Goal: Complete application form

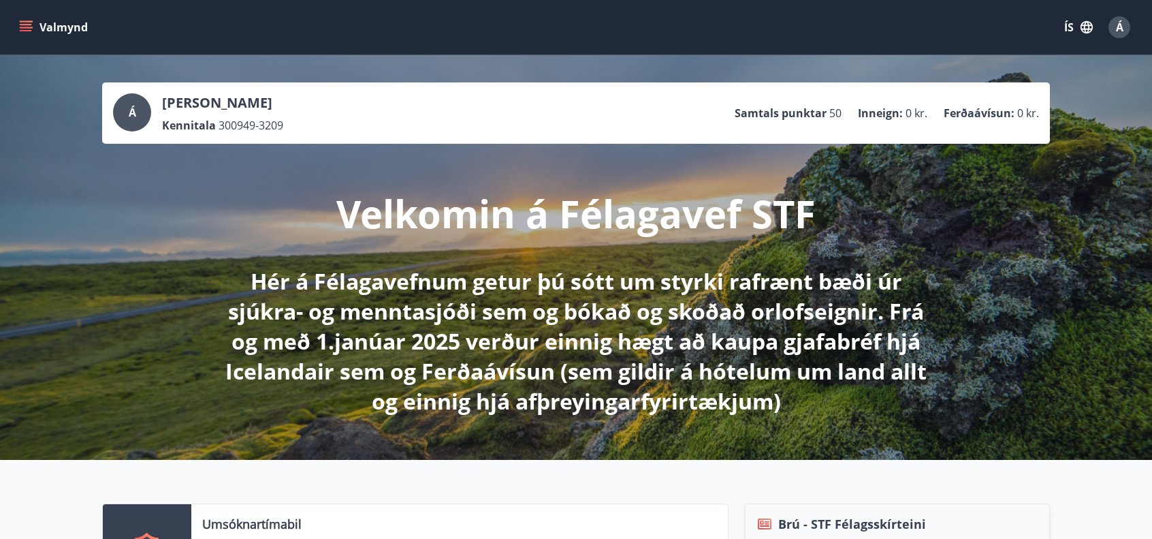
click at [31, 24] on icon "menu" at bounding box center [26, 27] width 14 height 14
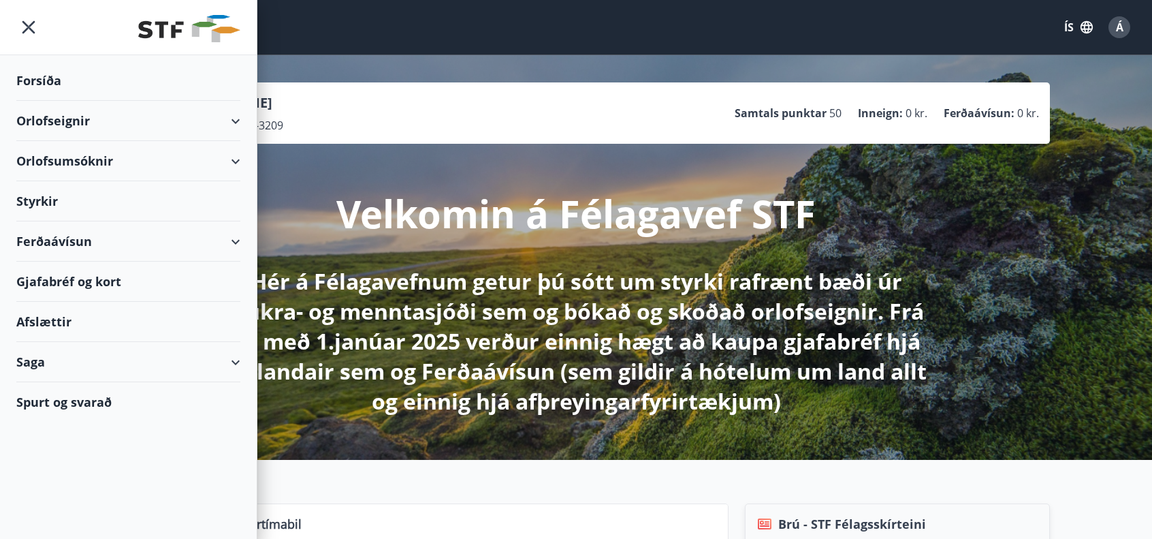
click at [69, 163] on div "Orlofsumsóknir" at bounding box center [128, 161] width 224 height 40
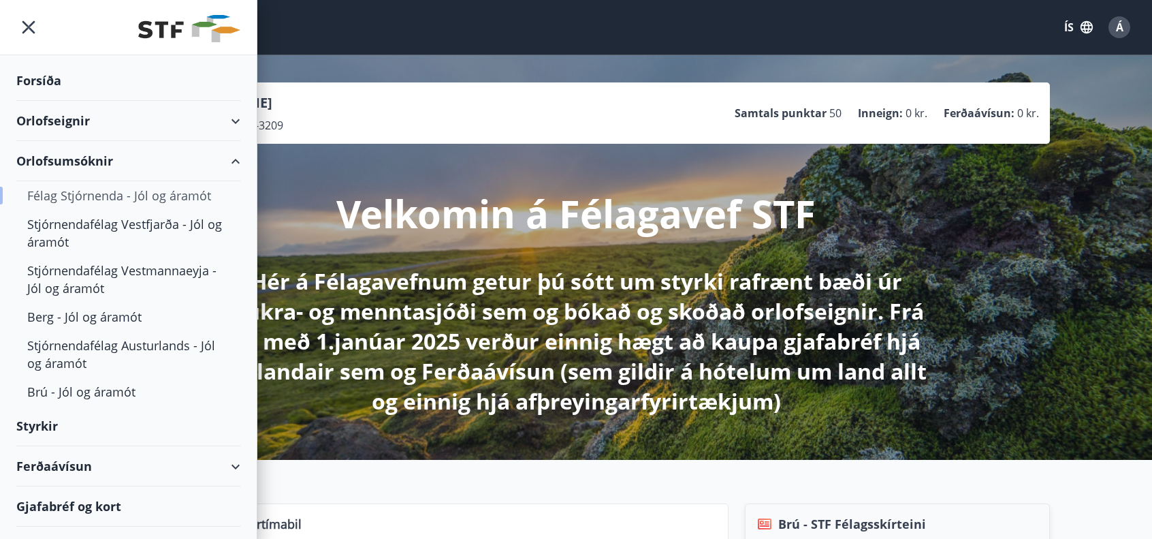
click at [179, 195] on div "Félag Stjórnenda - Jól og áramót" at bounding box center [128, 195] width 202 height 29
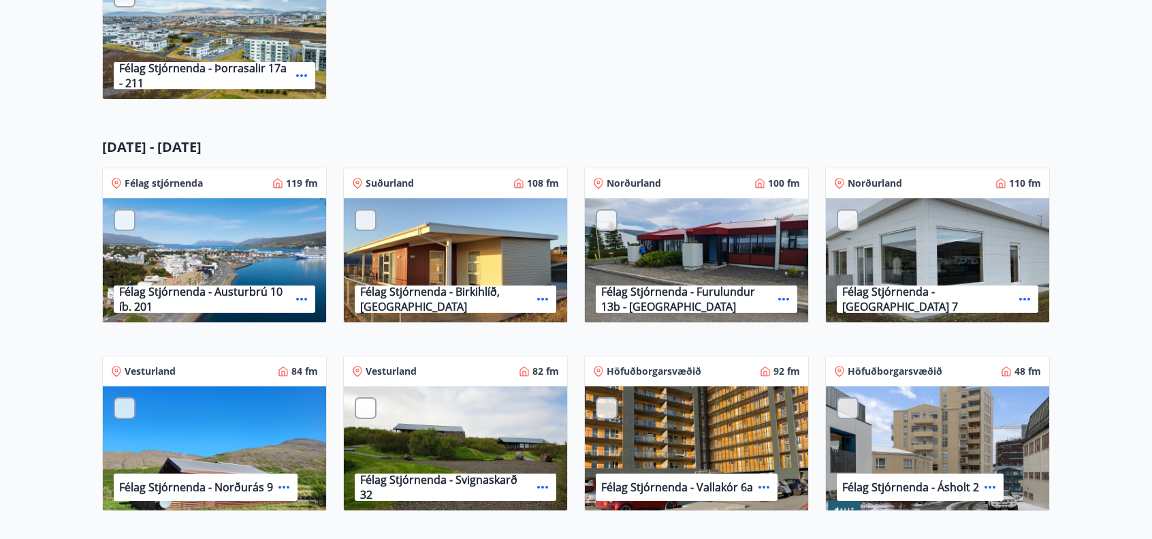
scroll to position [749, 0]
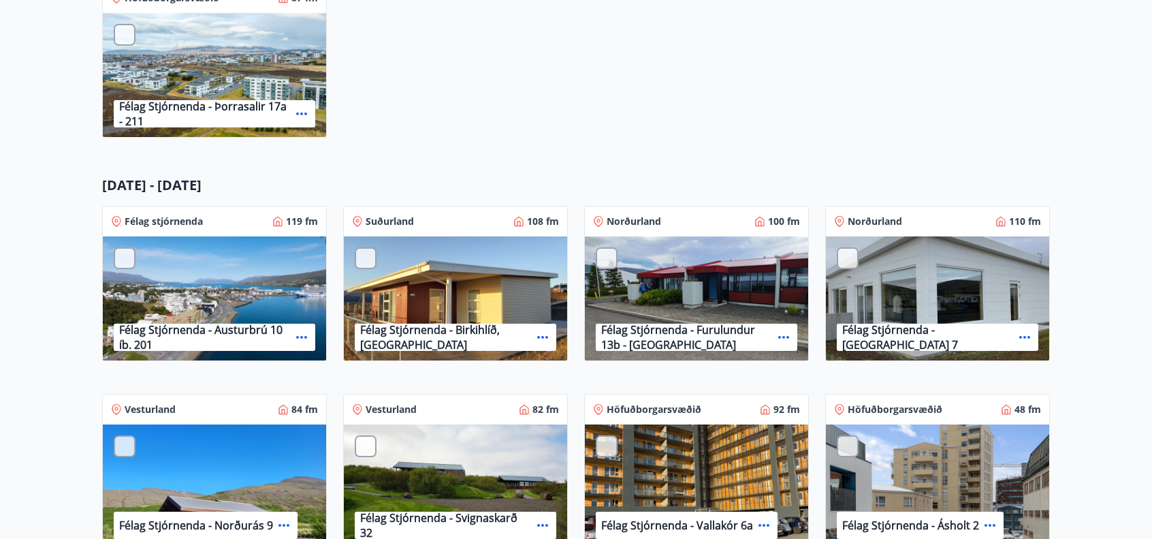
click at [123, 259] on div at bounding box center [125, 258] width 22 height 22
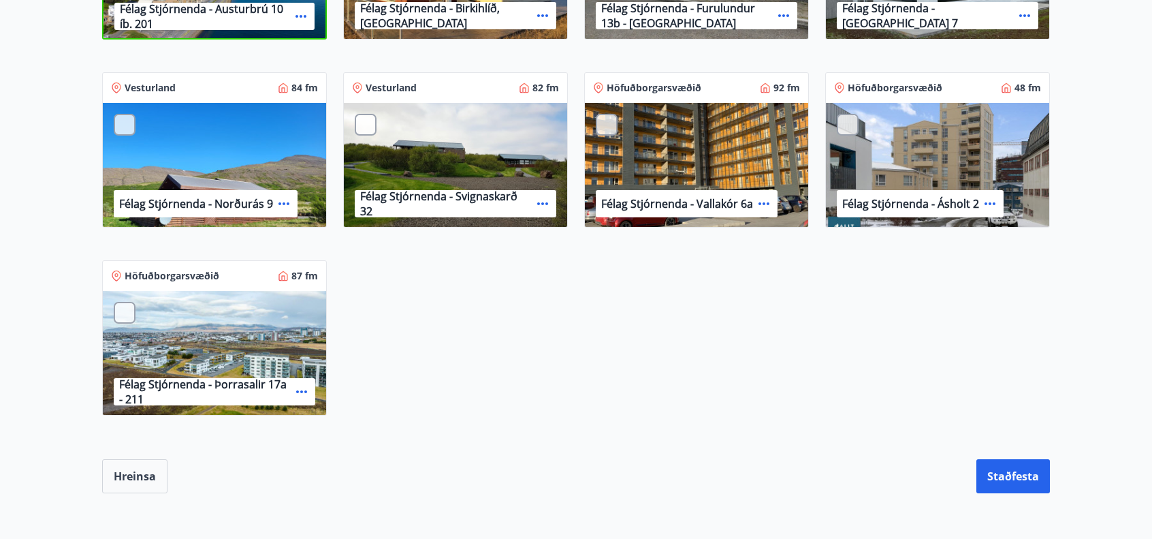
scroll to position [1089, 0]
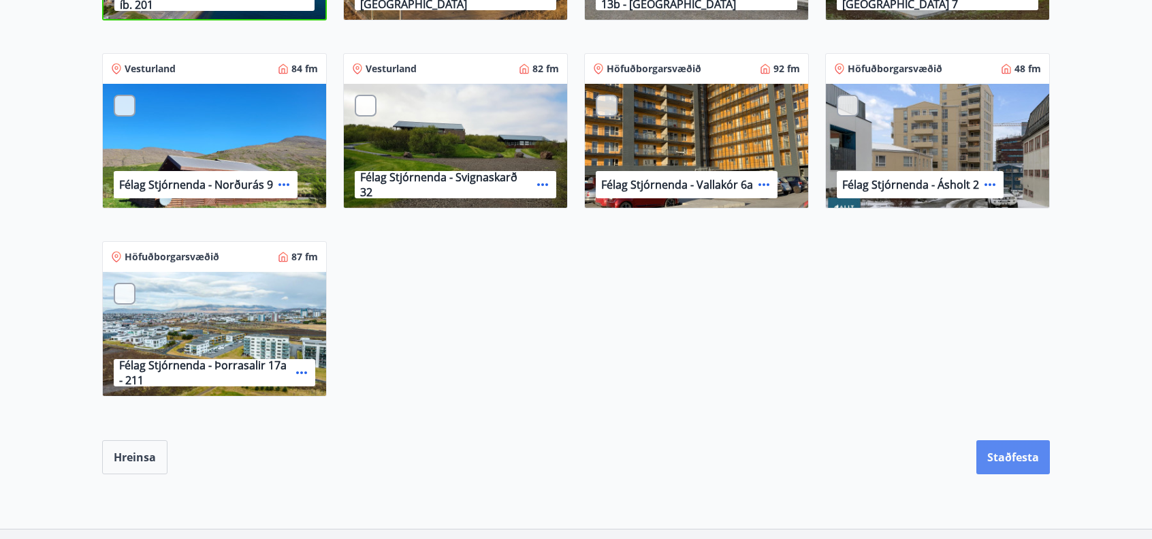
click at [1014, 457] on button "Staðfesta" at bounding box center [1013, 457] width 74 height 34
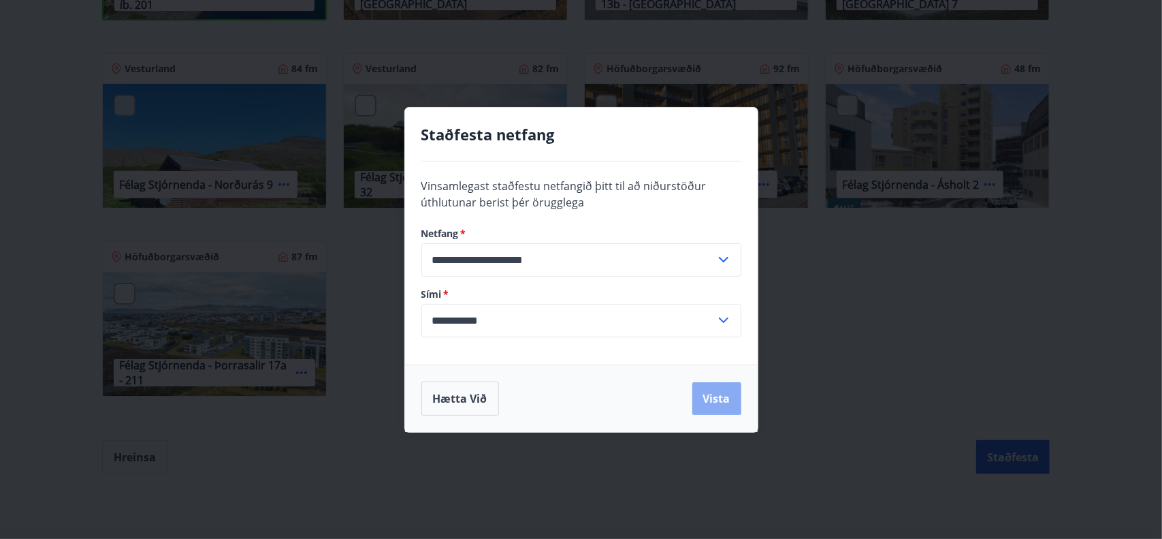
click at [716, 399] on button "Vista" at bounding box center [716, 398] width 49 height 33
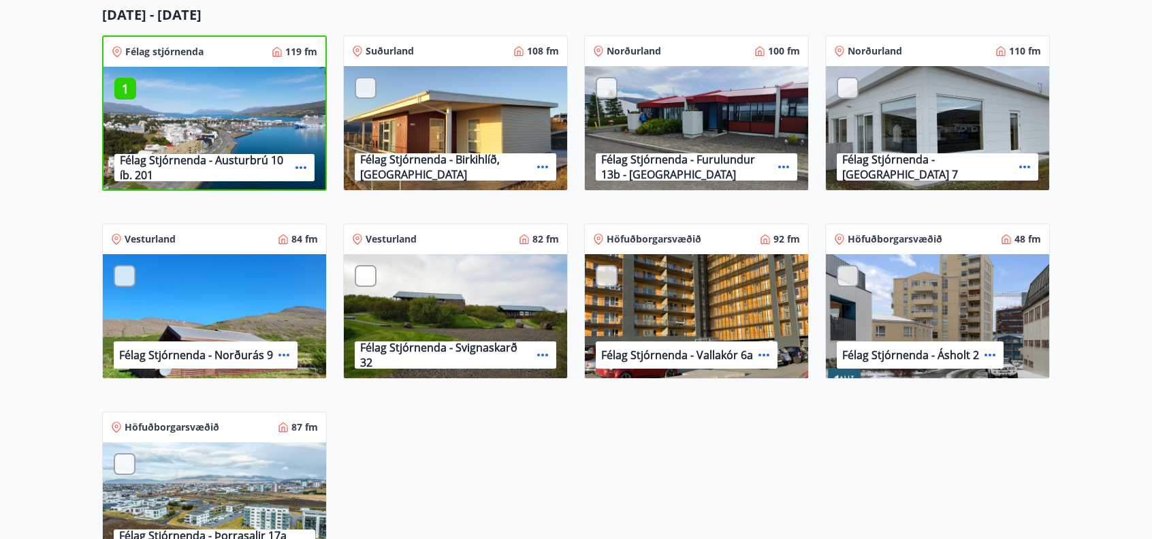
scroll to position [1123, 0]
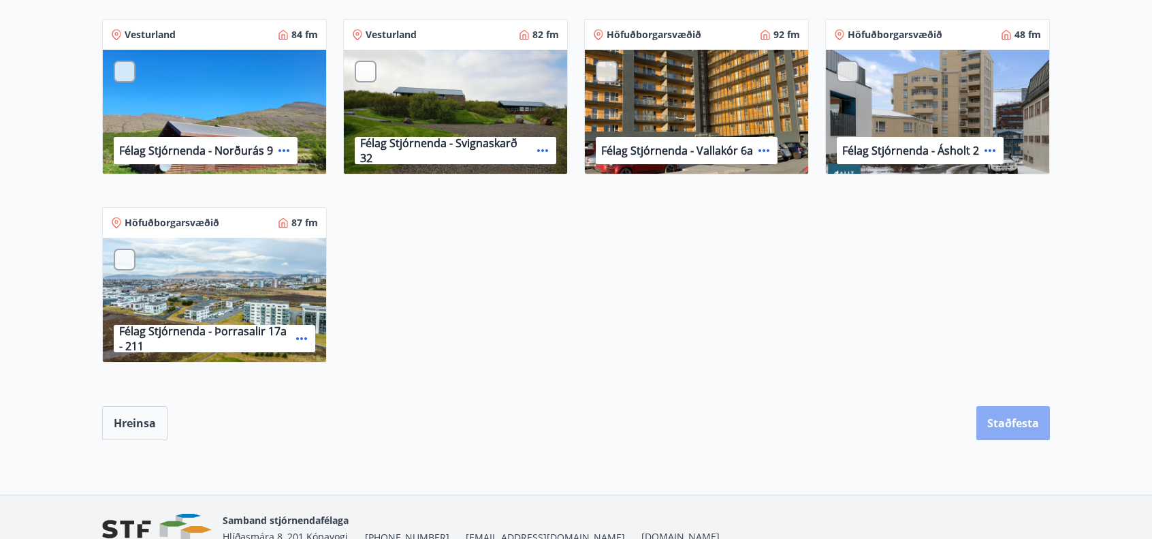
click at [1012, 423] on button "Staðfesta" at bounding box center [1013, 423] width 74 height 34
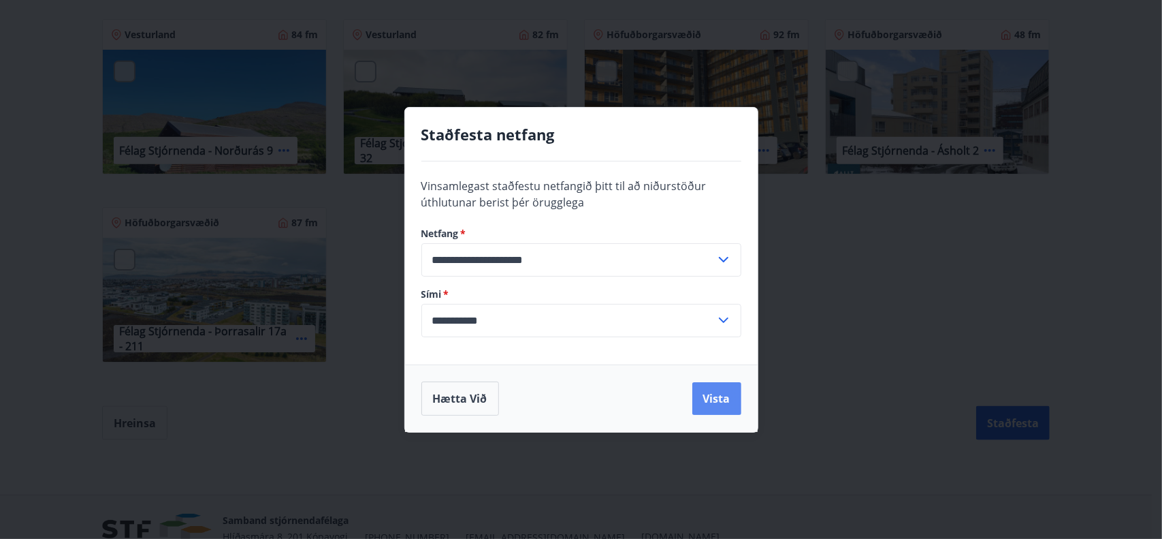
click at [709, 405] on button "Vista" at bounding box center [716, 398] width 49 height 33
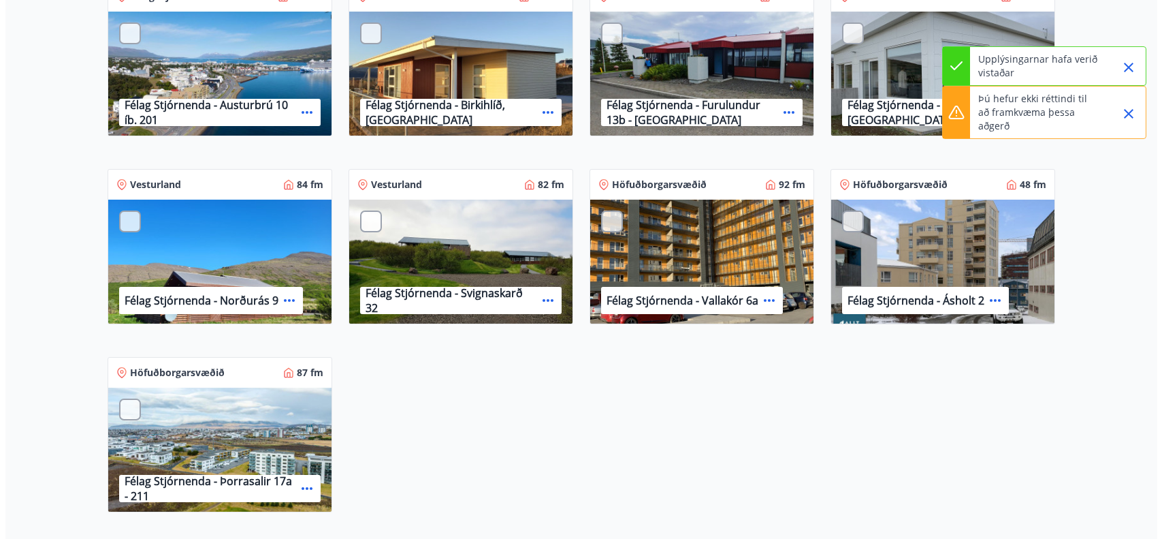
scroll to position [34, 0]
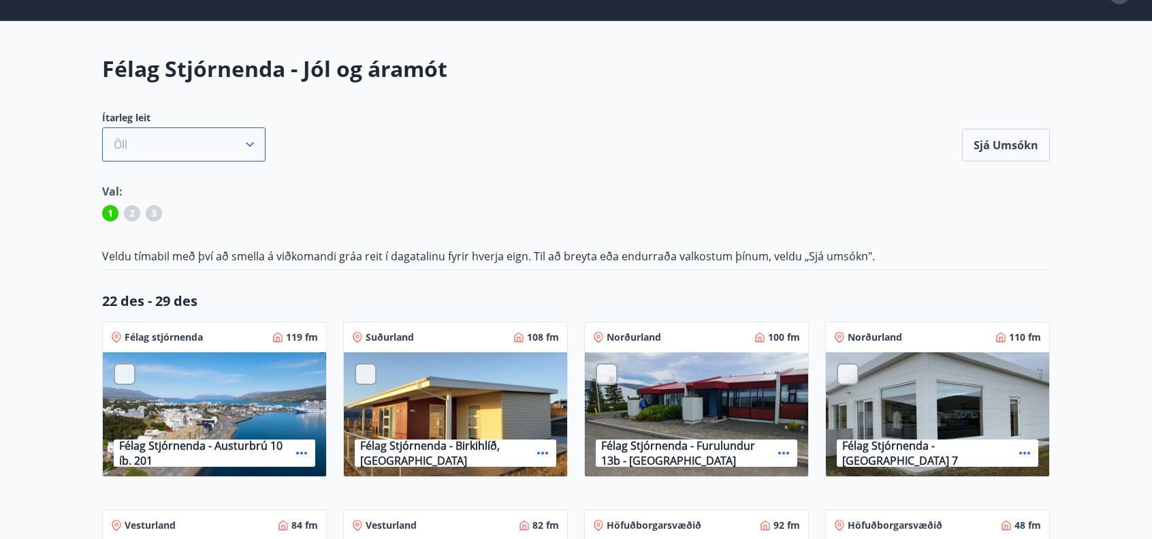
click at [244, 148] on icon "button" at bounding box center [250, 145] width 14 height 14
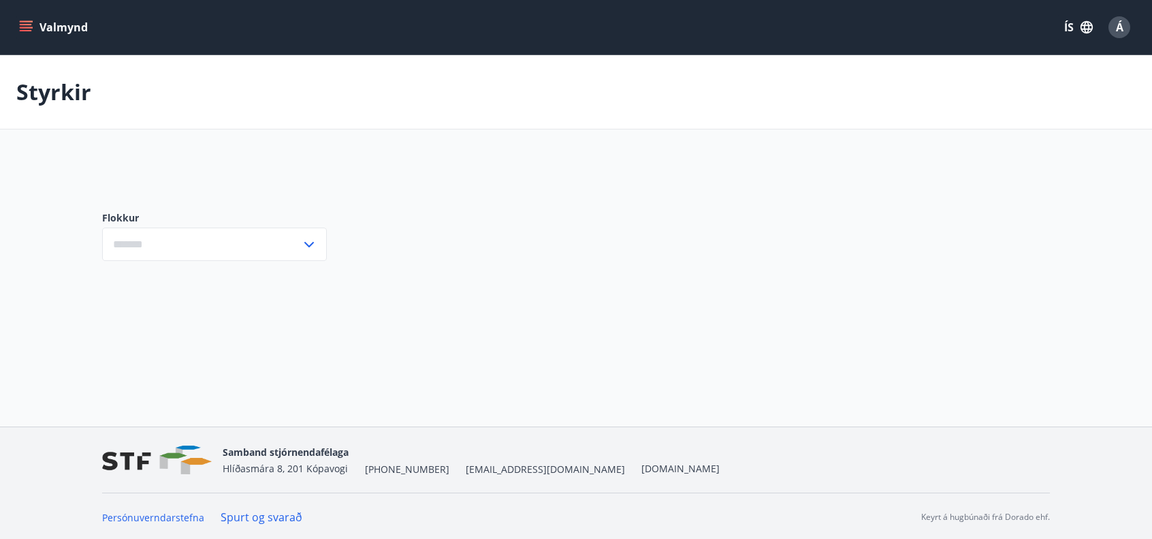
type input "***"
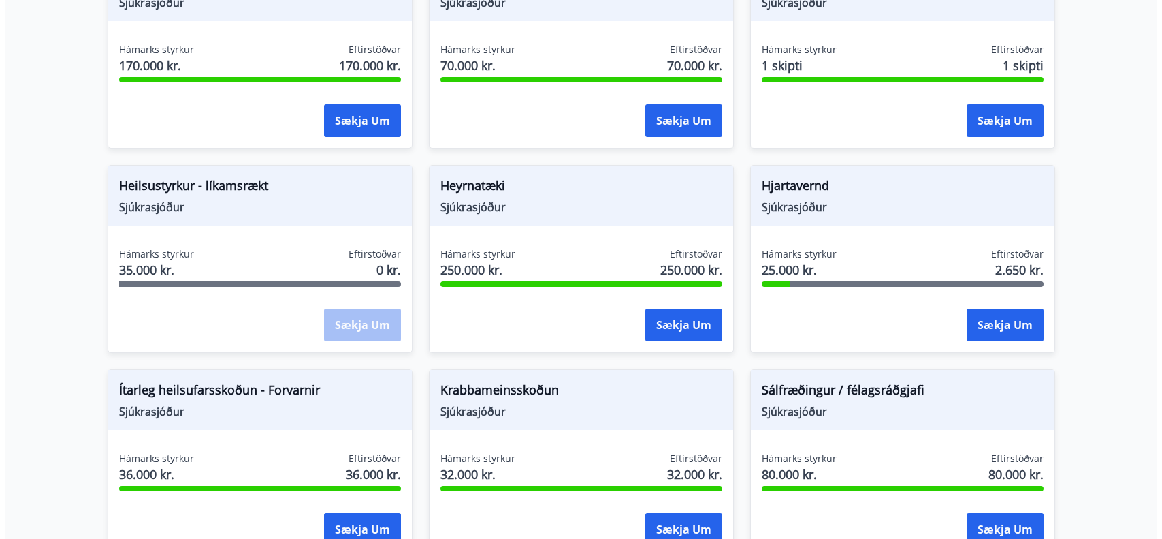
scroll to position [681, 0]
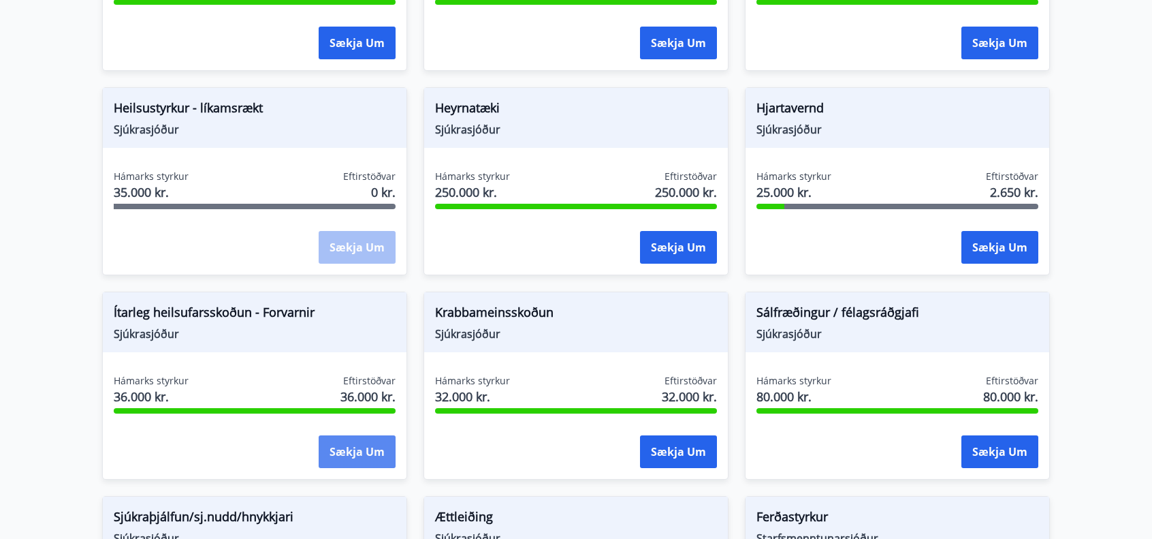
click at [361, 453] on button "Sækja um" at bounding box center [357, 451] width 77 height 33
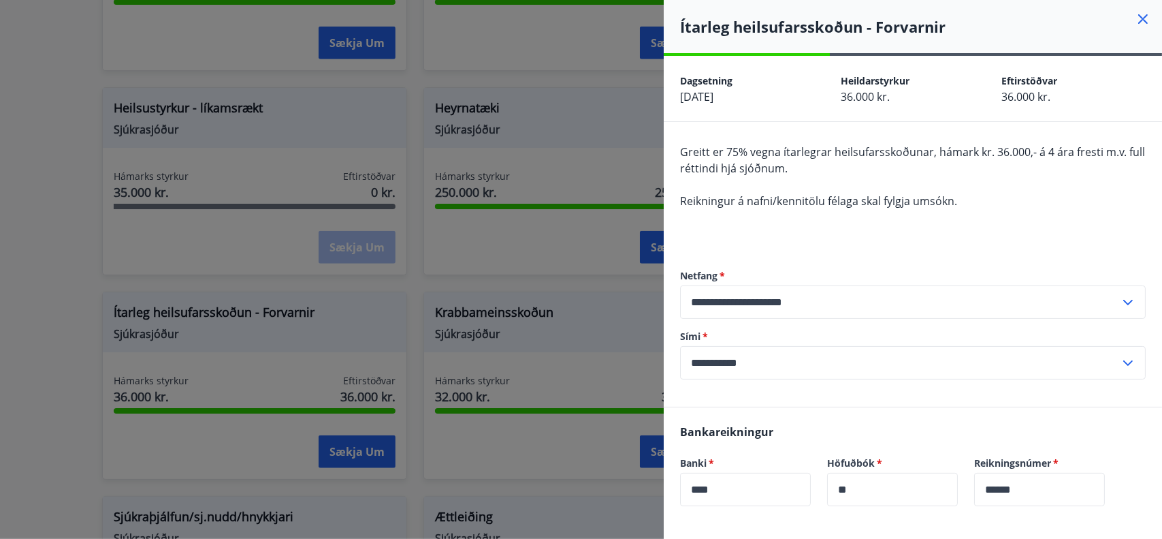
click at [1054, 229] on div "Greitt er 75% vegna ítarlegrar heilsufarsskoðunar, hámark kr. 36.000,- á 4 ára …" at bounding box center [913, 193] width 466 height 98
click at [1137, 18] on icon at bounding box center [1143, 19] width 16 height 16
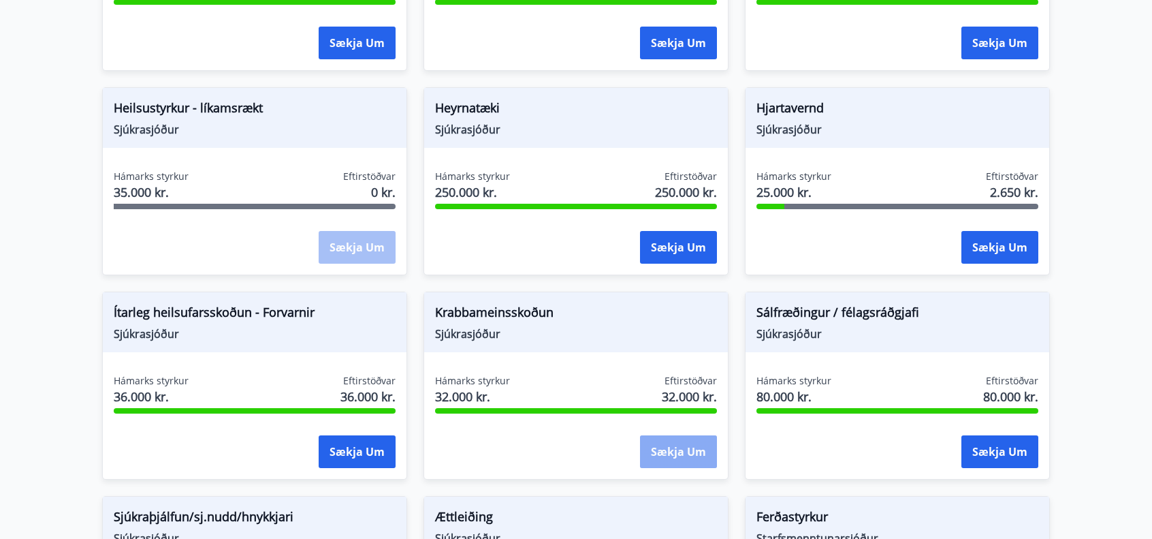
click at [669, 448] on button "Sækja um" at bounding box center [678, 451] width 77 height 33
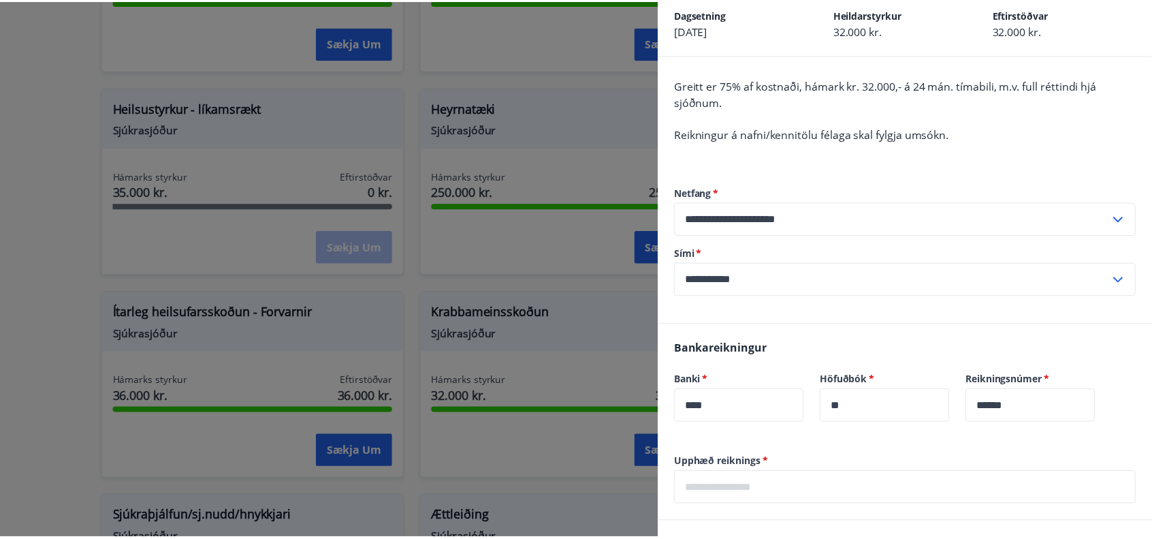
scroll to position [0, 0]
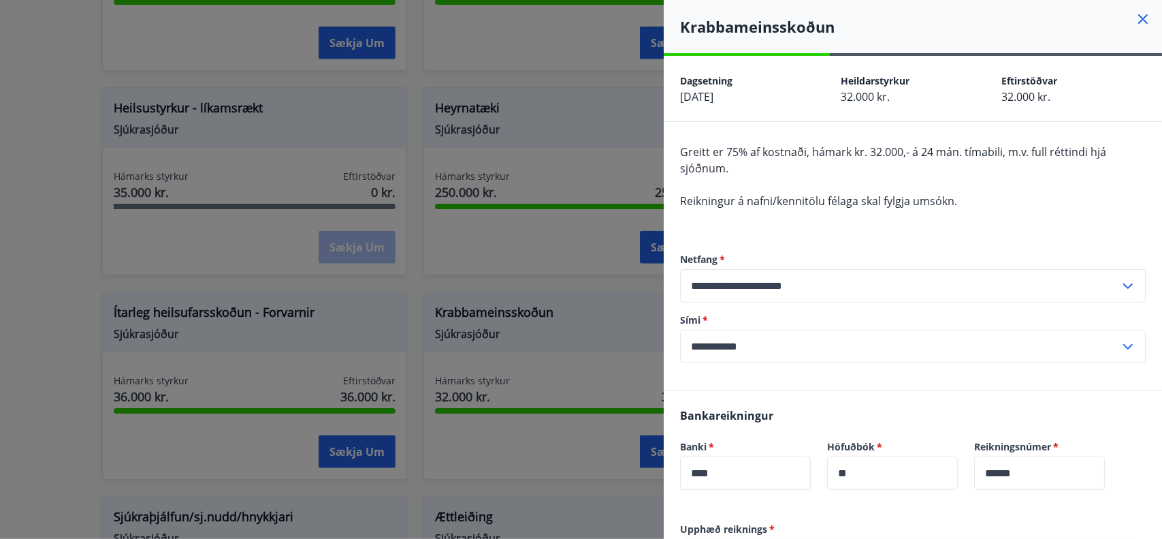
click at [1135, 13] on icon at bounding box center [1143, 19] width 16 height 16
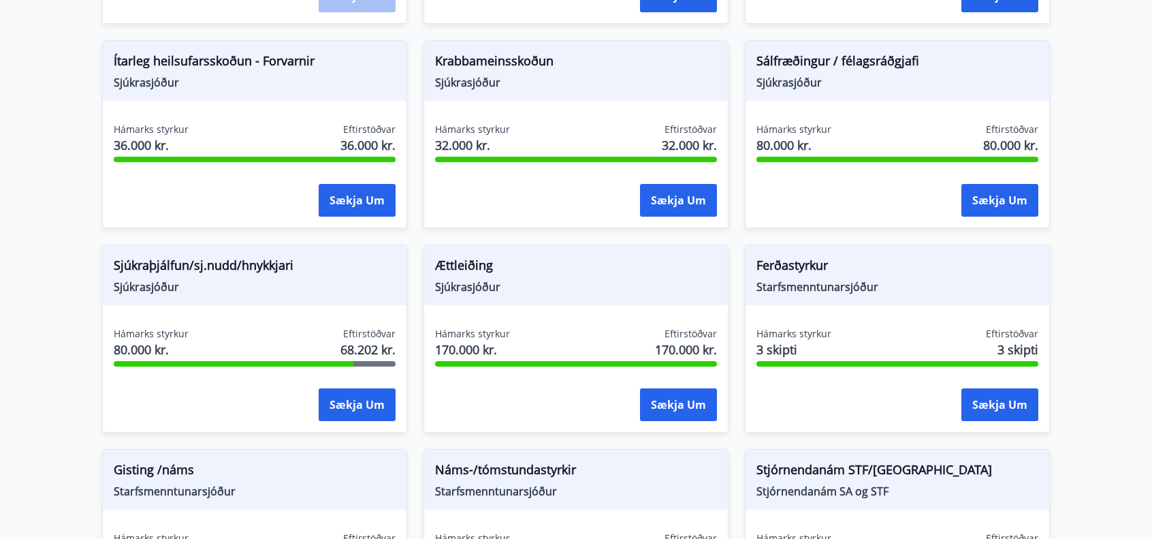
scroll to position [953, 0]
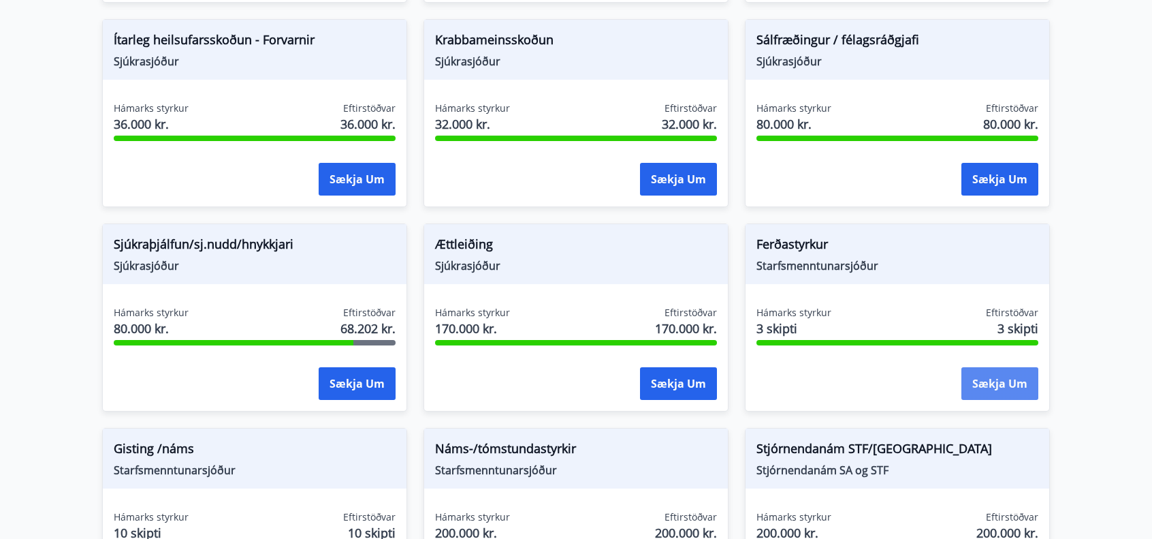
click at [1002, 377] on button "Sækja um" at bounding box center [999, 383] width 77 height 33
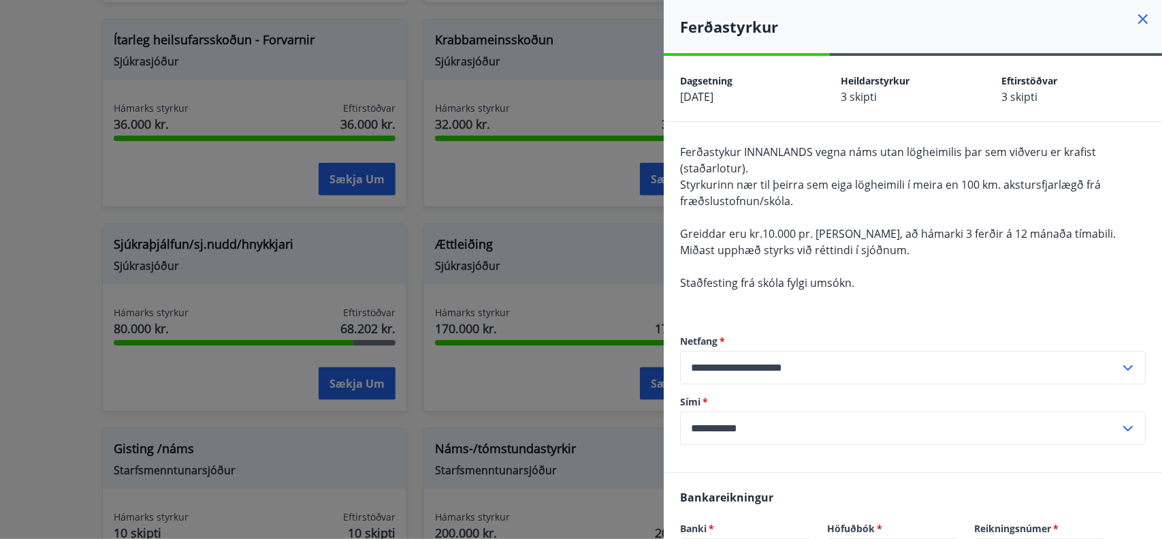
click at [539, 290] on div at bounding box center [581, 269] width 1162 height 539
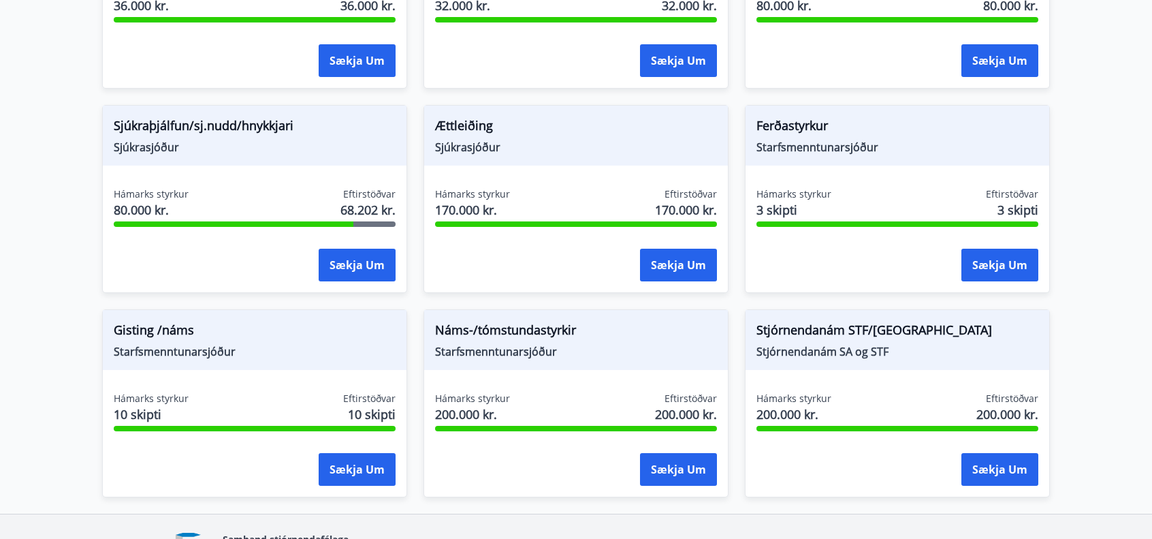
scroll to position [1089, 0]
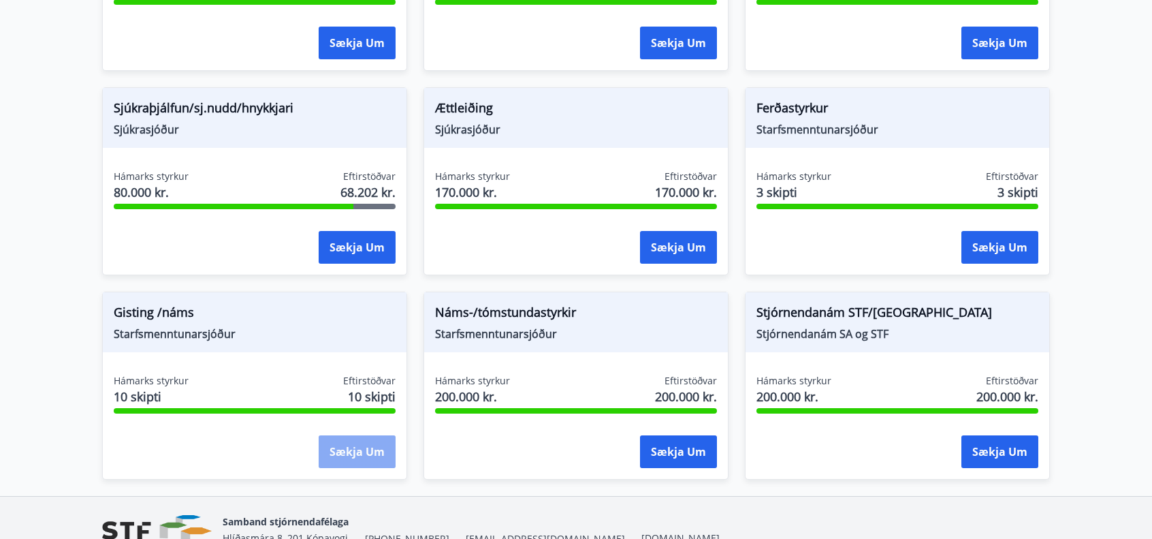
click at [381, 454] on button "Sækja um" at bounding box center [357, 451] width 77 height 33
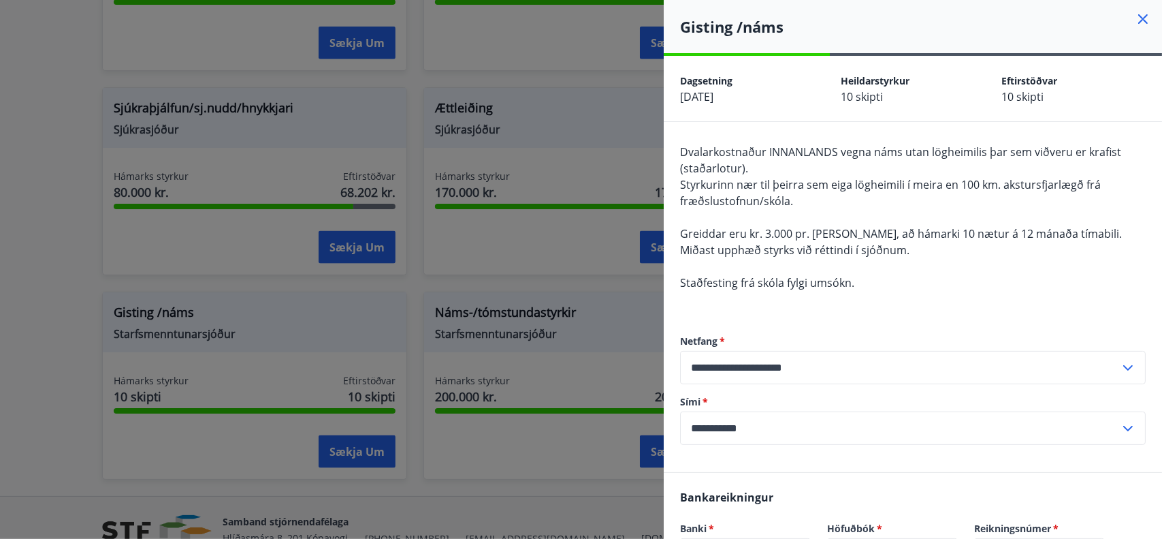
click at [428, 500] on div at bounding box center [581, 269] width 1162 height 539
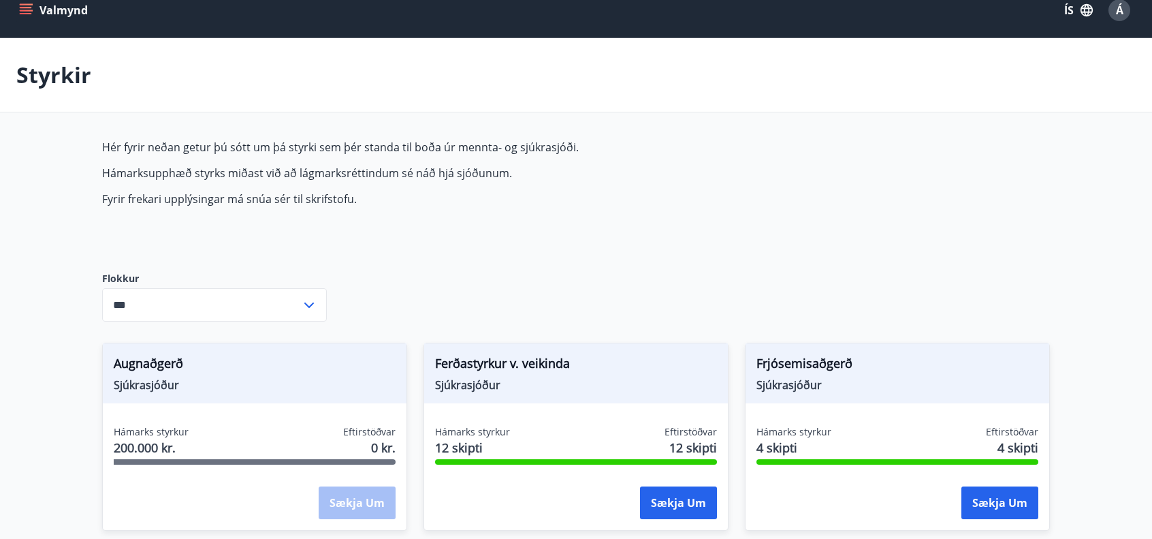
scroll to position [0, 0]
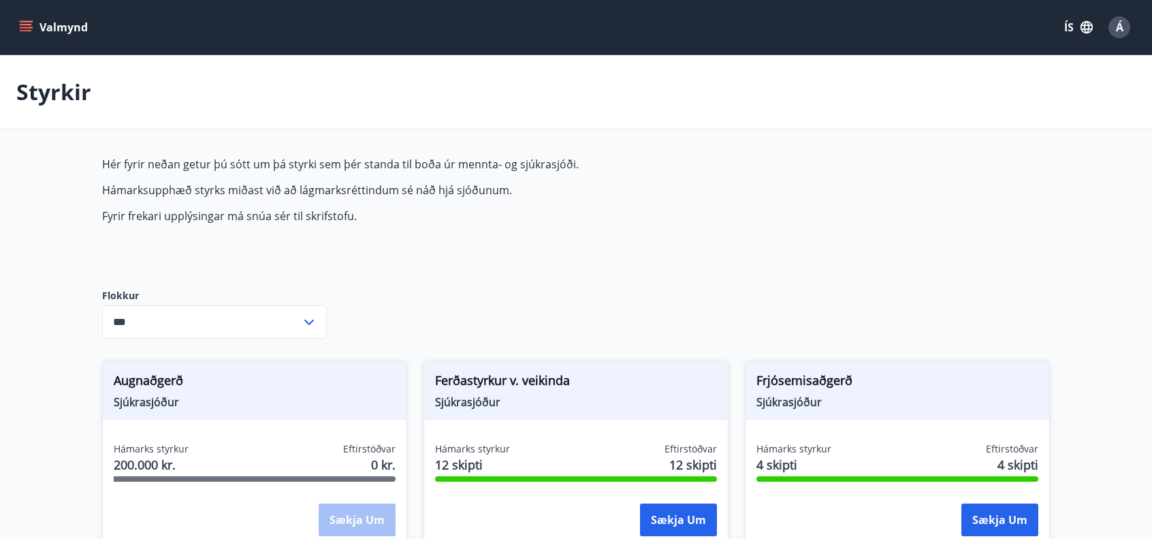
click at [20, 33] on icon "menu" at bounding box center [26, 27] width 14 height 14
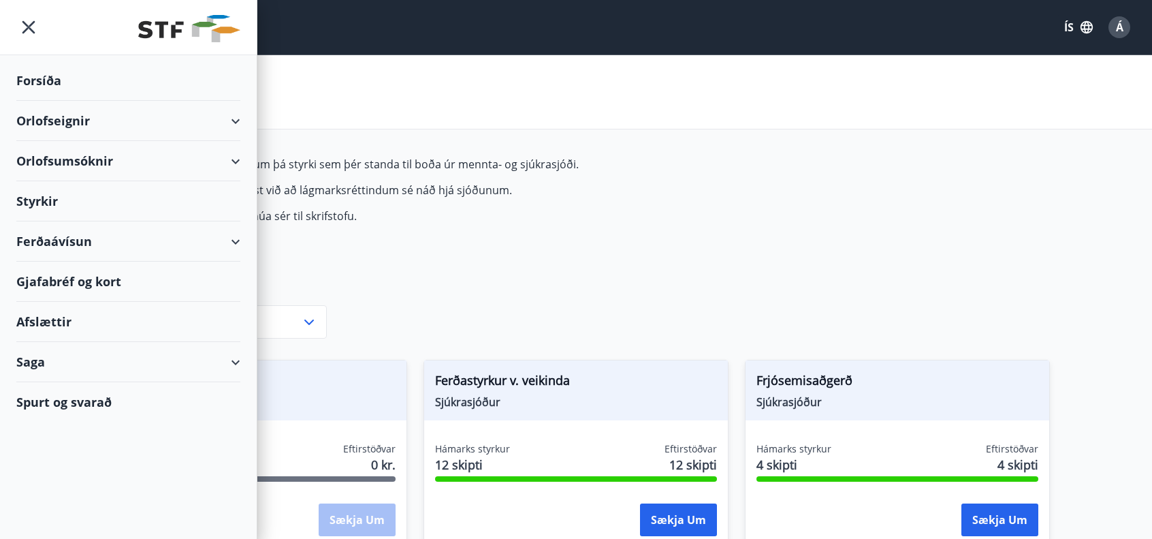
click at [80, 159] on div "Orlofsumsóknir" at bounding box center [128, 161] width 224 height 40
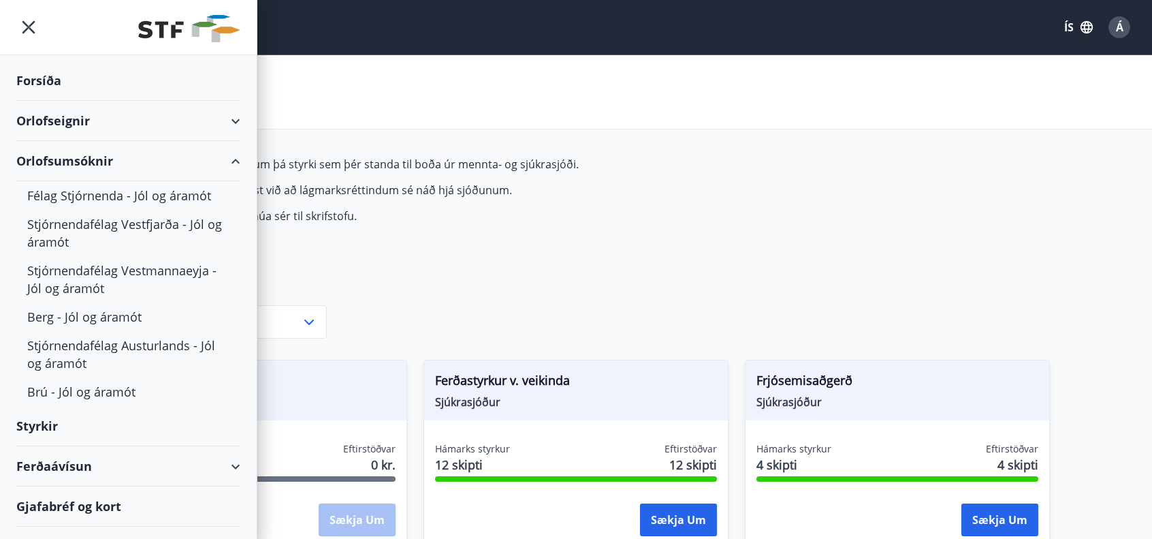
scroll to position [105, 0]
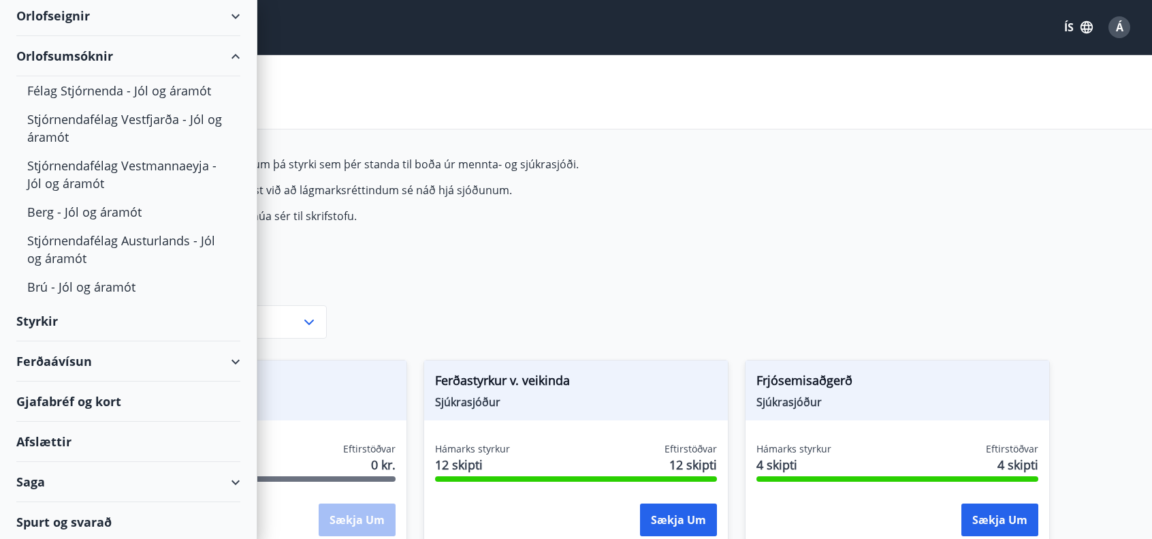
click at [39, 400] on div "Gjafabréf og kort" at bounding box center [128, 401] width 224 height 40
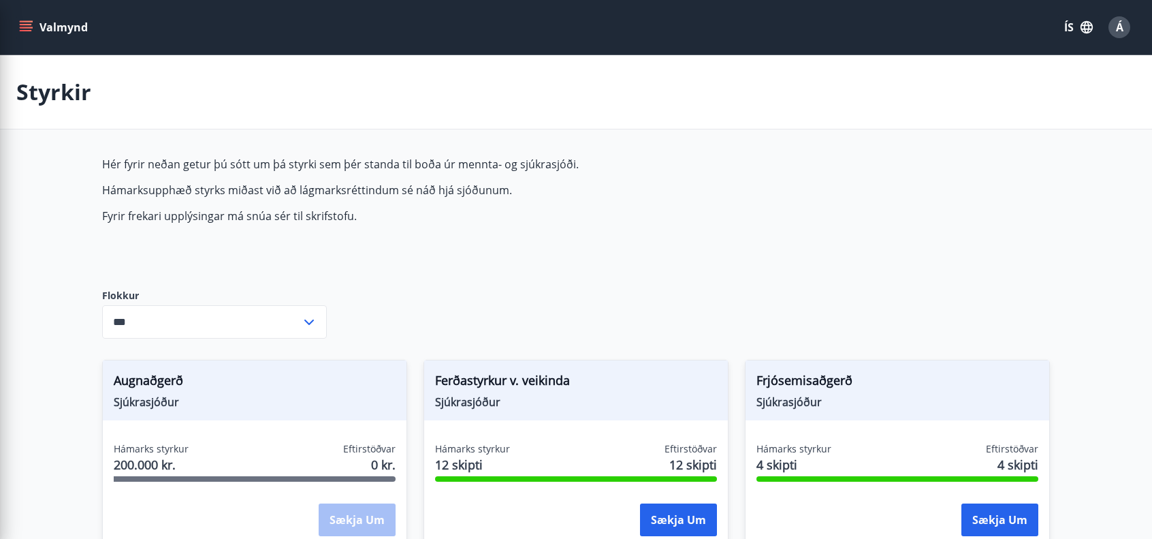
click at [705, 109] on div "Styrkir" at bounding box center [576, 92] width 1152 height 74
